Goal: Information Seeking & Learning: Learn about a topic

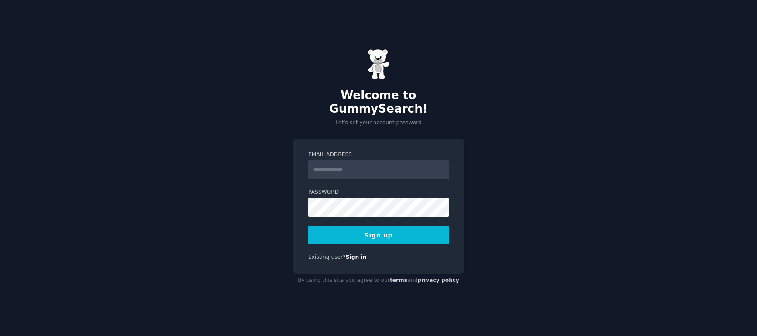
click at [347, 165] on input "Email Address" at bounding box center [378, 169] width 141 height 19
type input "**********"
click at [386, 231] on button "Sign up" at bounding box center [378, 235] width 141 height 18
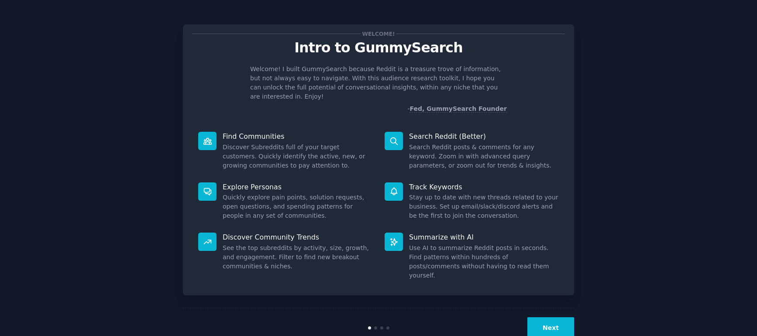
click at [541, 317] on button "Next" at bounding box center [550, 327] width 47 height 21
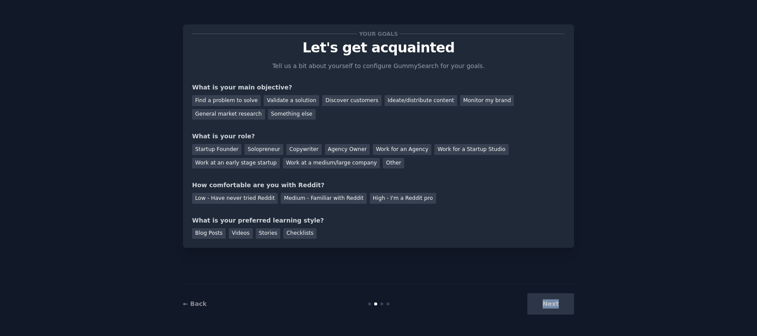
click at [541, 307] on div "Next" at bounding box center [509, 303] width 131 height 21
click at [543, 303] on div "Next" at bounding box center [509, 303] width 131 height 21
click at [551, 301] on div "Next" at bounding box center [509, 303] width 131 height 21
click at [550, 302] on div "Next" at bounding box center [509, 303] width 131 height 21
click at [549, 302] on div "Next" at bounding box center [509, 303] width 131 height 21
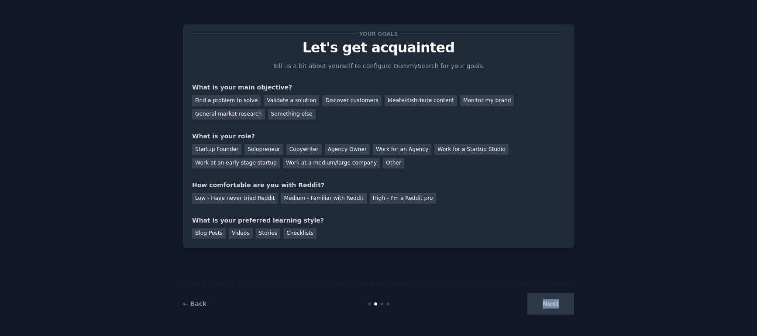
click at [558, 306] on div "Next" at bounding box center [509, 303] width 131 height 21
click at [552, 305] on div "Next" at bounding box center [509, 303] width 131 height 21
click at [239, 111] on div "General market research" at bounding box center [228, 114] width 73 height 11
click at [229, 152] on div "Startup Founder" at bounding box center [216, 149] width 49 height 11
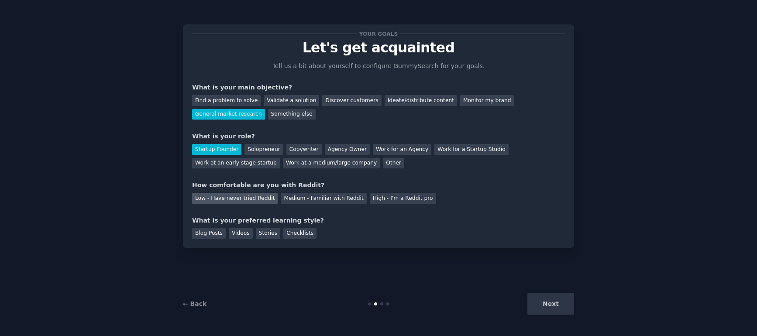
click at [248, 201] on div "Low - Have never tried Reddit" at bounding box center [235, 198] width 86 height 11
click at [206, 233] on div "Blog Posts" at bounding box center [209, 233] width 34 height 11
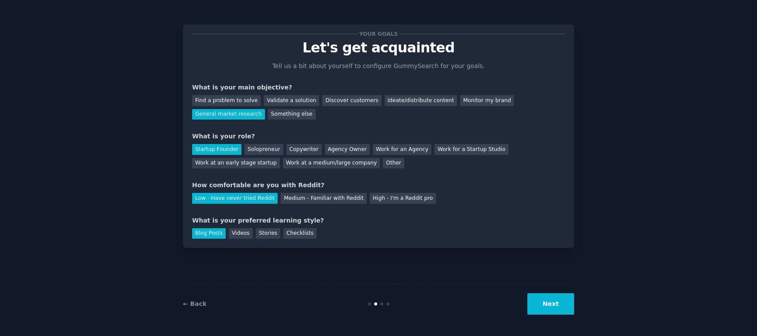
click at [557, 300] on button "Next" at bounding box center [550, 303] width 47 height 21
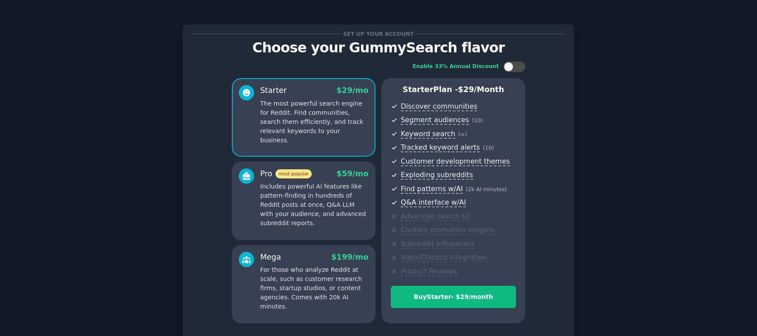
scroll to position [70, 0]
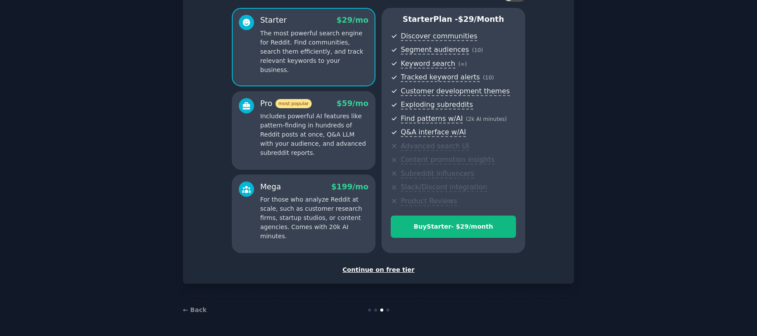
click at [379, 264] on div "Set up your account Choose your GummySearch flavor Enable 33% Annual Discount S…" at bounding box center [378, 118] width 373 height 311
click at [378, 272] on div "Continue on free tier" at bounding box center [378, 269] width 373 height 9
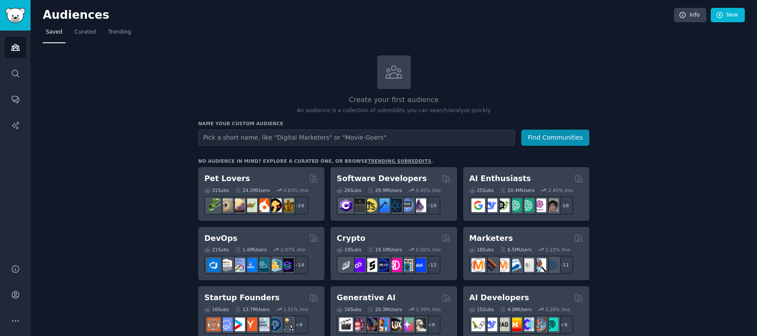
click at [265, 134] on input "text" at bounding box center [356, 138] width 317 height 16
type input "r/cats"
click at [521, 130] on button "Find Communities" at bounding box center [555, 138] width 68 height 16
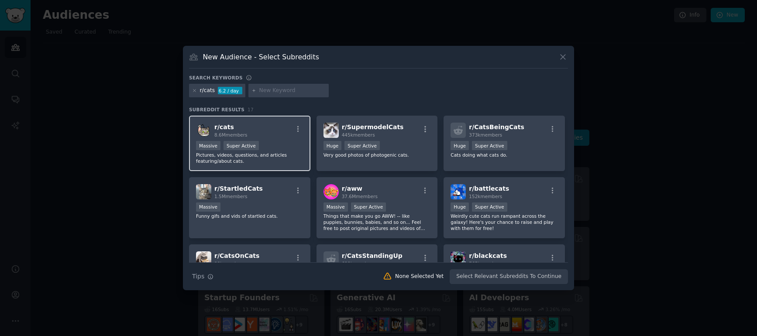
click at [258, 127] on div "r/ cats 8.6M members" at bounding box center [249, 130] width 107 height 15
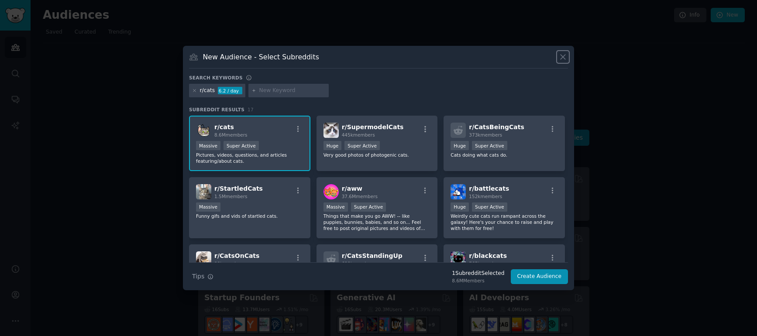
click at [559, 59] on icon at bounding box center [562, 56] width 9 height 9
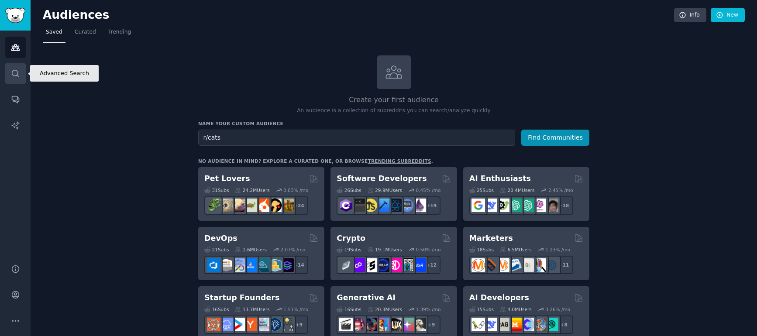
click at [14, 73] on icon "Sidebar" at bounding box center [15, 73] width 9 height 9
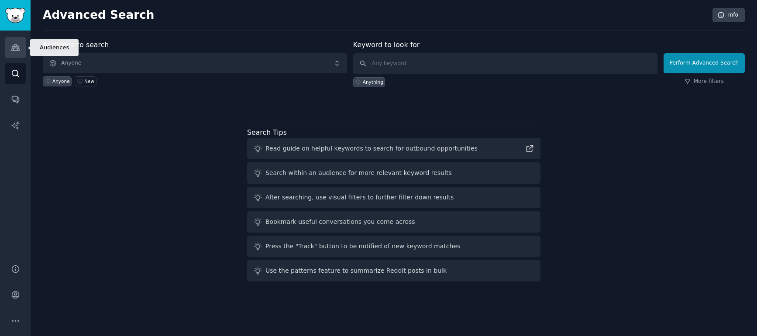
click at [16, 50] on icon "Sidebar" at bounding box center [15, 48] width 8 height 6
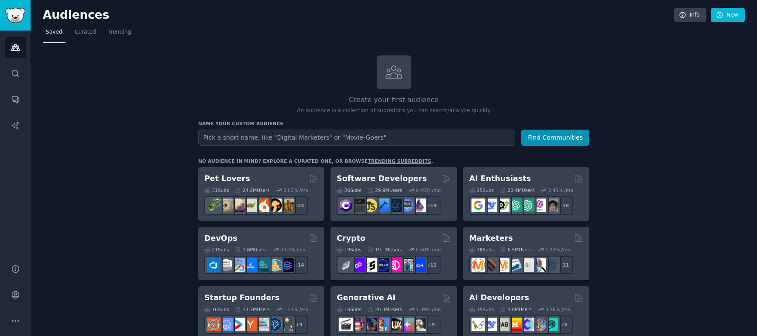
click at [231, 174] on h2 "Pet Lovers" at bounding box center [227, 178] width 46 height 11
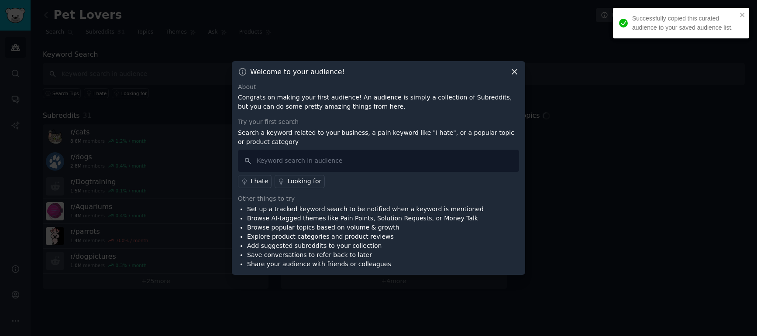
click at [512, 73] on icon at bounding box center [514, 71] width 5 height 5
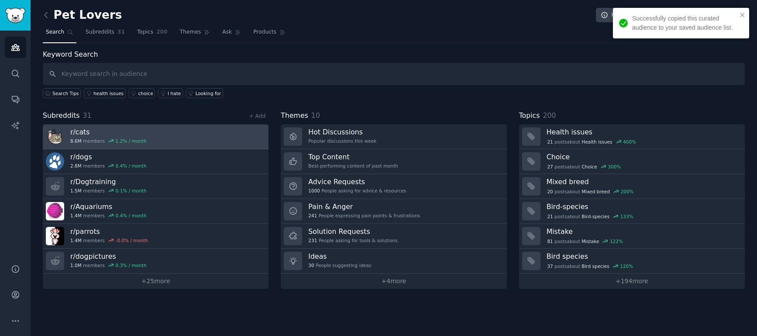
click at [84, 132] on h3 "r/ cats" at bounding box center [108, 131] width 76 height 9
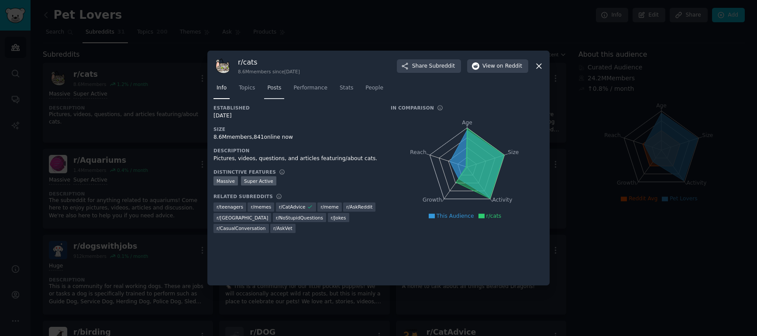
click at [281, 89] on span "Posts" at bounding box center [274, 88] width 14 height 8
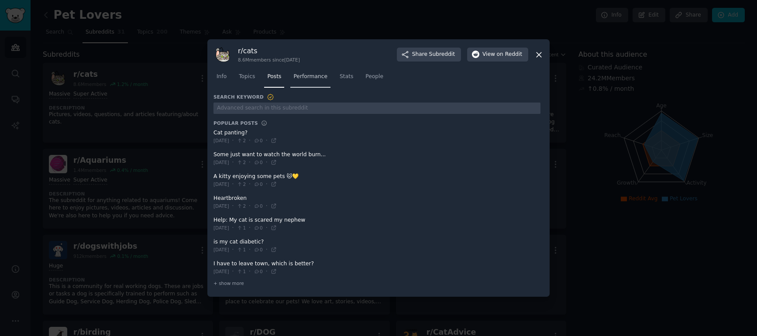
click at [313, 79] on span "Performance" at bounding box center [310, 77] width 34 height 8
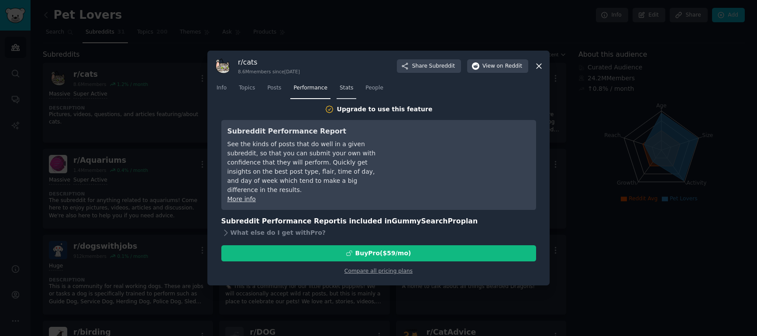
click at [352, 91] on link "Stats" at bounding box center [347, 90] width 20 height 18
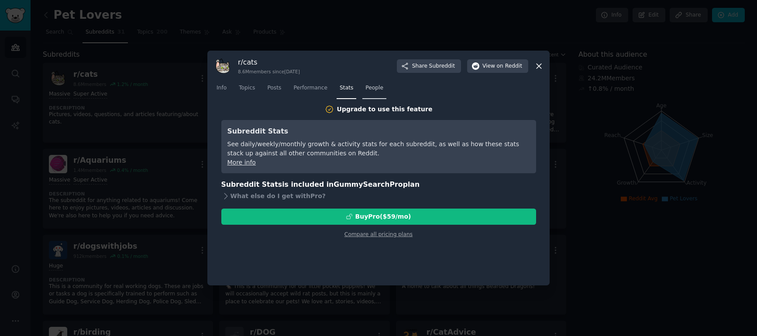
click at [374, 90] on span "People" at bounding box center [374, 88] width 18 height 8
click at [542, 65] on icon at bounding box center [538, 66] width 9 height 9
